Goal: Transaction & Acquisition: Purchase product/service

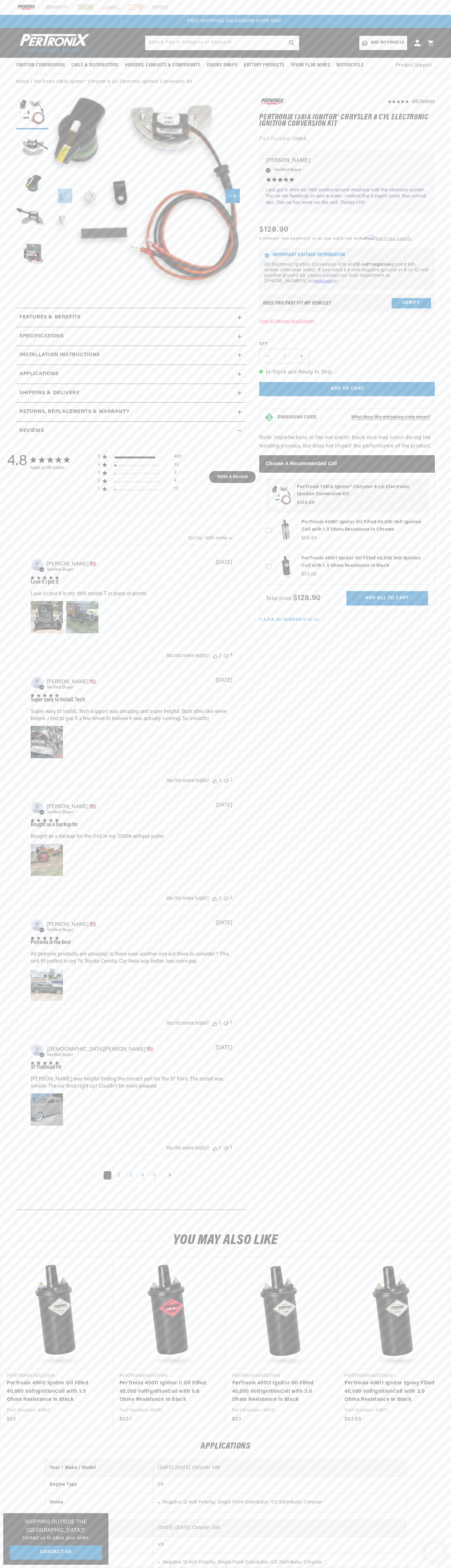
scroll to position [0, 196]
click at [20, 16] on slideshow-component "SHOP BEST SELLING IGNITION & EXHAUST FREE SHIPPING ON ORDERS OVER $109" at bounding box center [226, 21] width 451 height 13
click at [97, 1568] on html "Skip to content Your cart Your cart is empty Get the right parts the first time…" at bounding box center [226, 784] width 451 height 1568
click at [20, 1050] on div "4.8 4.8 out of 5 stars 448 total reviews Based on 448 reviews 5 405 4 23 3 3 2 …" at bounding box center [132, 822] width 224 height 764
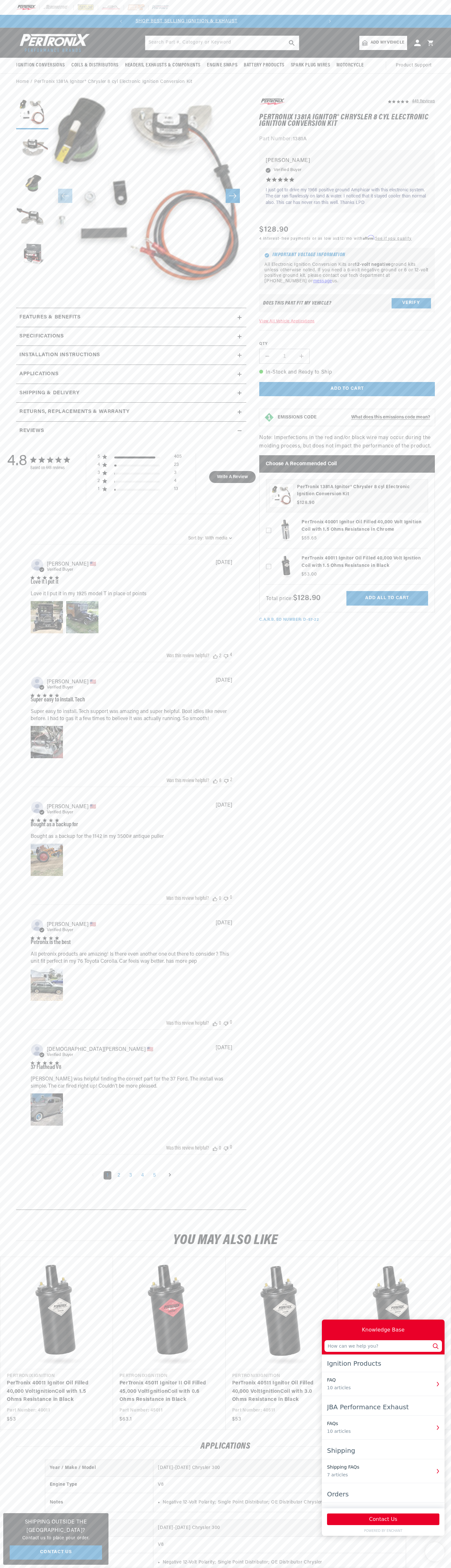
scroll to position [0, 0]
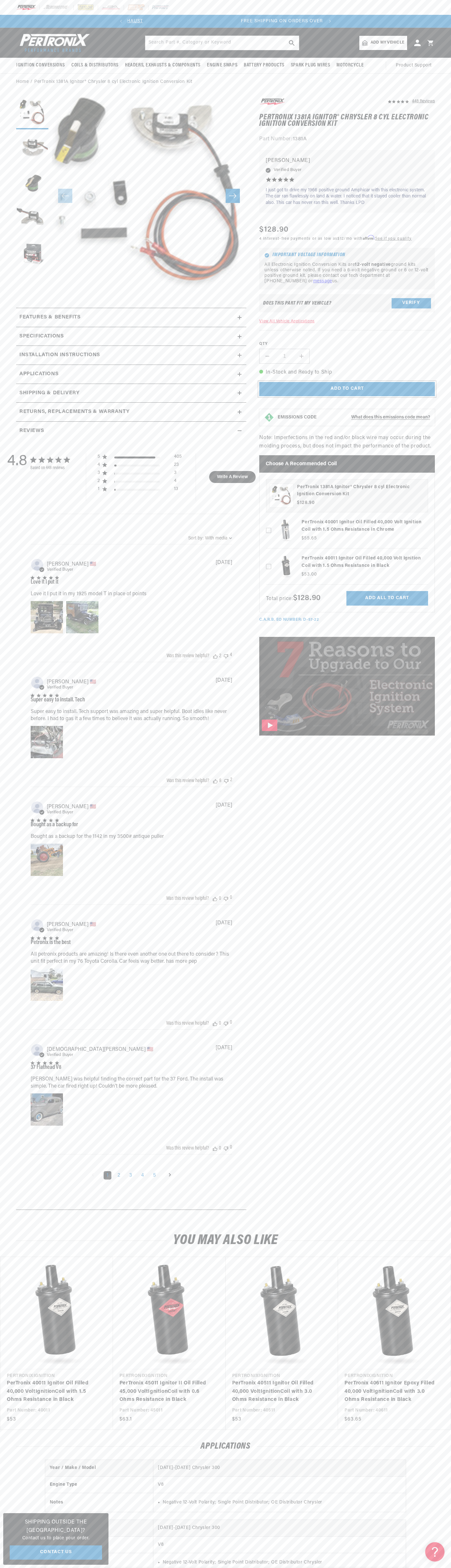
scroll to position [0, 196]
